Goal: Browse casually

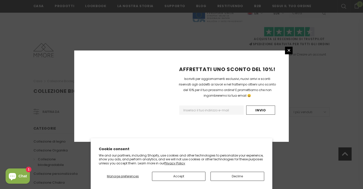
scroll to position [331, 0]
